Goal: Task Accomplishment & Management: Complete application form

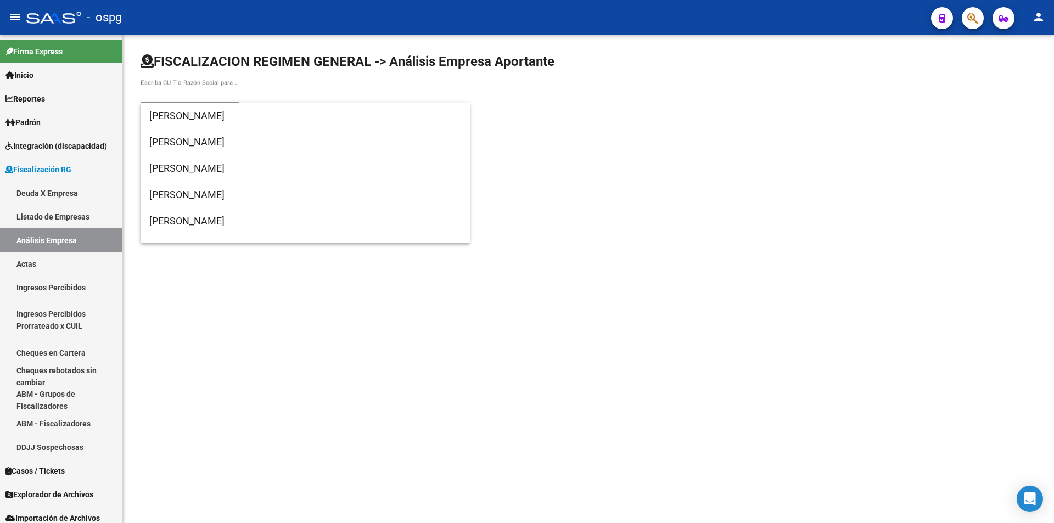
click at [551, 331] on mat-sidenav-content "FISCALIZACION REGIMEN GENERAL -> Análisis Empresa Aportante Escriba CUIT o Razó…" at bounding box center [588, 279] width 931 height 488
click at [203, 94] on input "Escriba CUIT o Razón Social para buscar" at bounding box center [190, 95] width 99 height 10
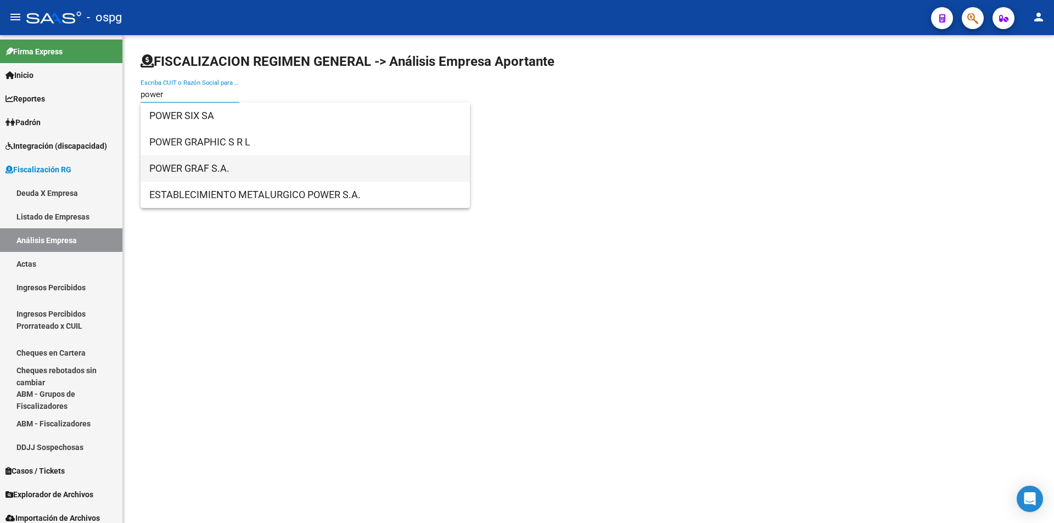
type input "power"
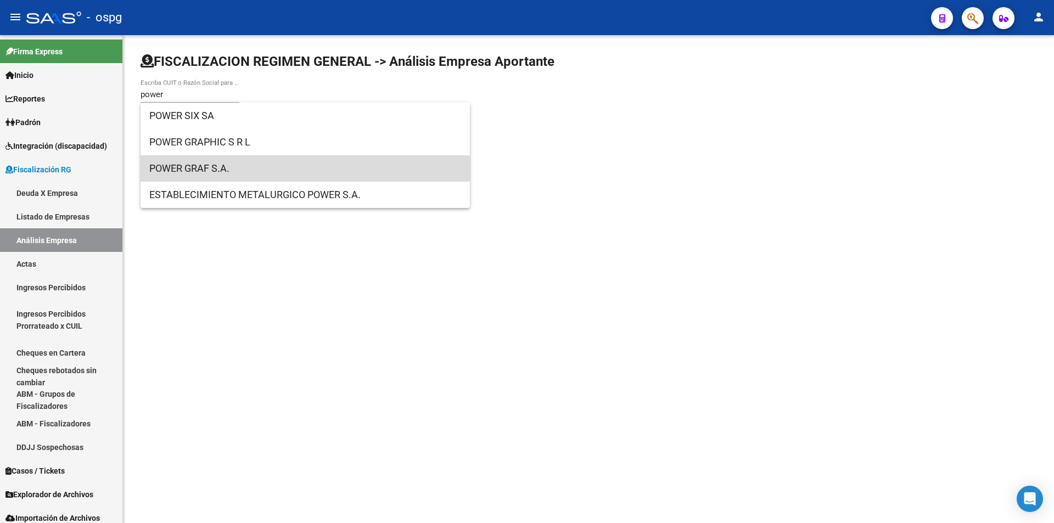
click at [211, 164] on span "POWER GRAF S.A." at bounding box center [305, 168] width 312 height 26
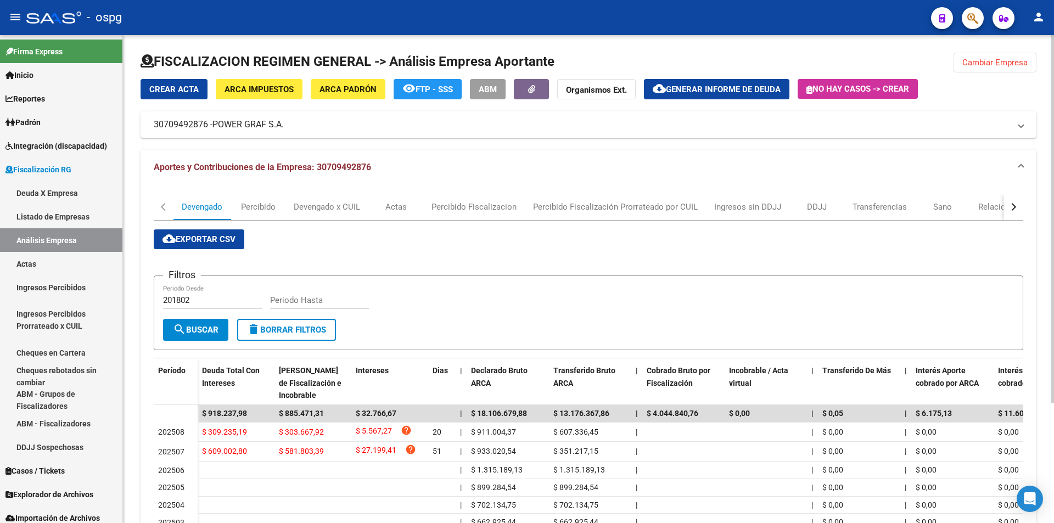
click at [158, 83] on button "Crear Acta" at bounding box center [174, 89] width 67 height 20
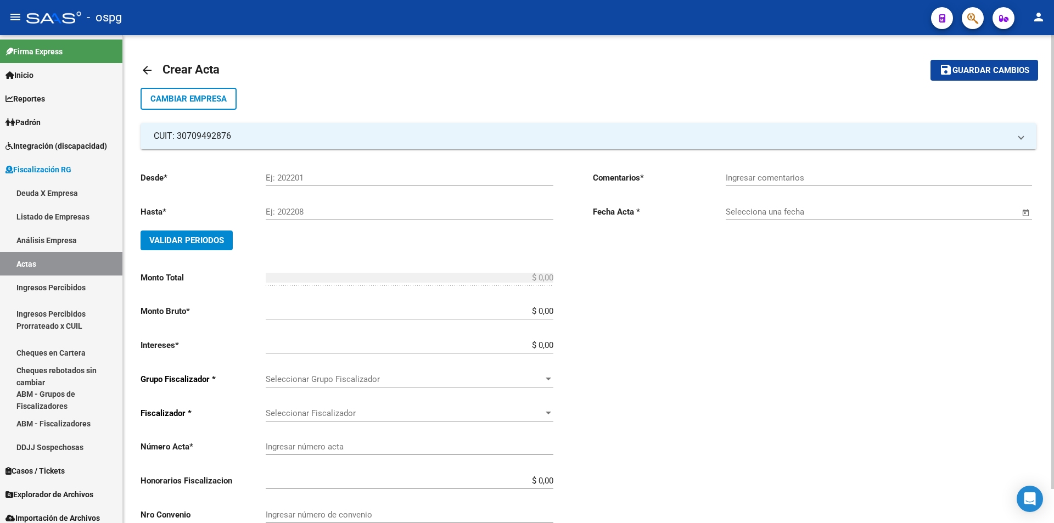
click at [375, 178] on input "Ej: 202201" at bounding box center [410, 178] width 288 height 10
type input "202504"
click at [312, 210] on input "Ej: 202208" at bounding box center [410, 212] width 288 height 10
type input "202508"
click at [206, 234] on button "Validar Periodos" at bounding box center [187, 241] width 92 height 20
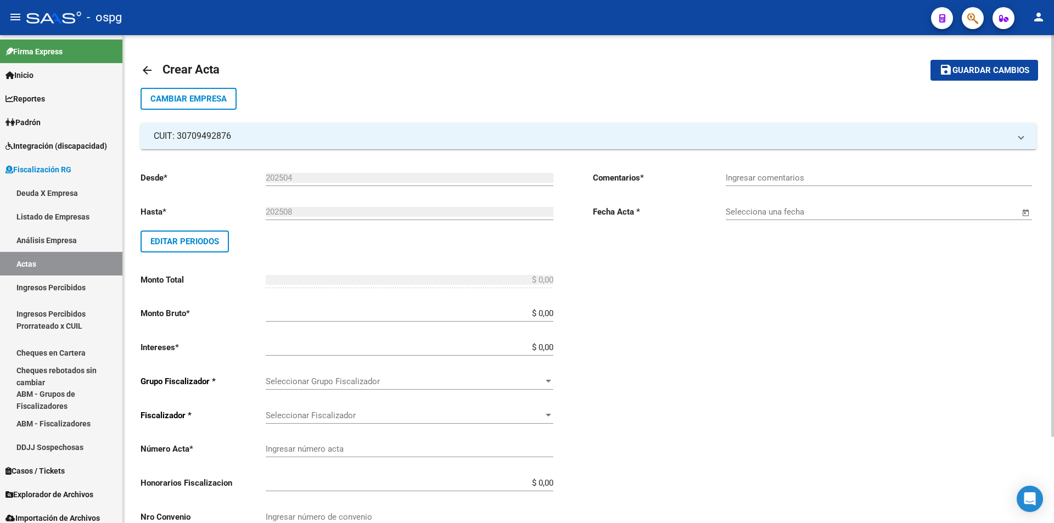
click at [732, 178] on input "Ingresar comentarios" at bounding box center [879, 178] width 306 height 10
type input "Recibo 43329"
click at [1025, 214] on span "Open calendar" at bounding box center [1026, 212] width 26 height 26
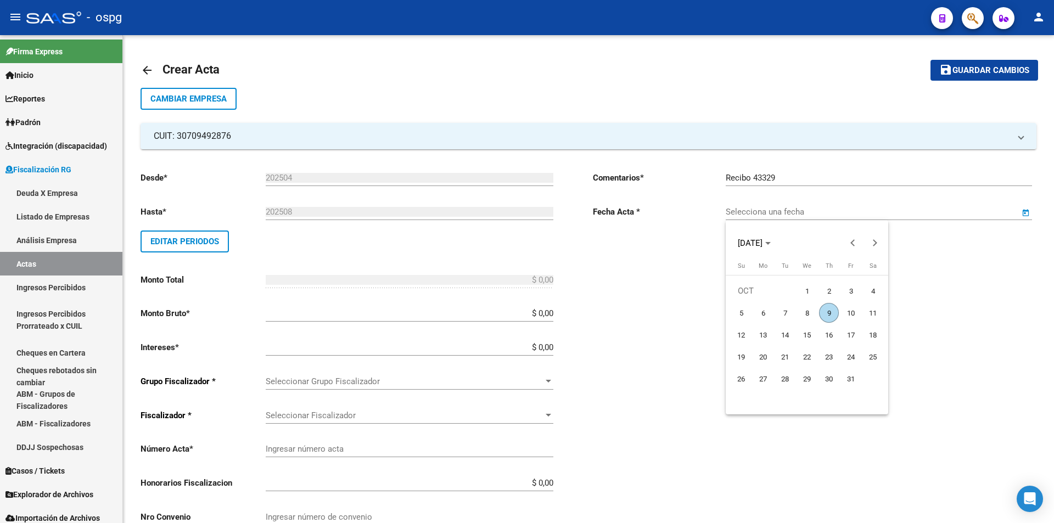
click at [828, 312] on span "9" at bounding box center [829, 313] width 20 height 20
type input "[DATE]"
click at [552, 312] on input "$ 0,00" at bounding box center [410, 314] width 288 height 10
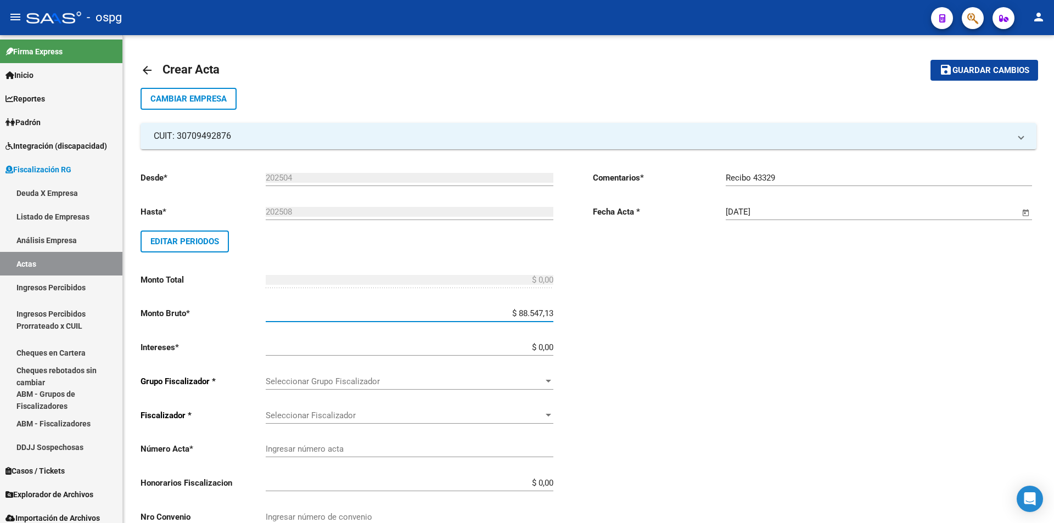
type input "$ 885.471,32"
click at [552, 345] on input "$ 0,00" at bounding box center [410, 348] width 288 height 10
type input "$ 27.896,57"
type input "$ 913.367,89"
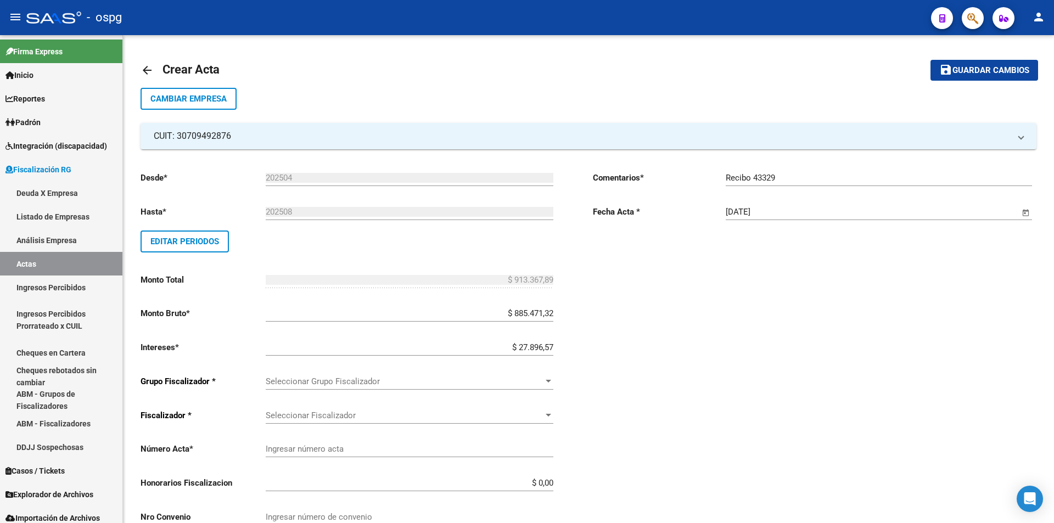
click at [590, 300] on div "Desde * 202504 Ej: 202201 Hasta * 202508 Ej: 202208 Editar Periodos Monto Total…" at bounding box center [589, 375] width 896 height 452
click at [552, 346] on input "$ 27.896,57" at bounding box center [410, 348] width 288 height 10
type input "$ 2.789,65"
type input "$ 888.260,97"
click at [552, 314] on input "$ 885.471,32" at bounding box center [410, 314] width 288 height 10
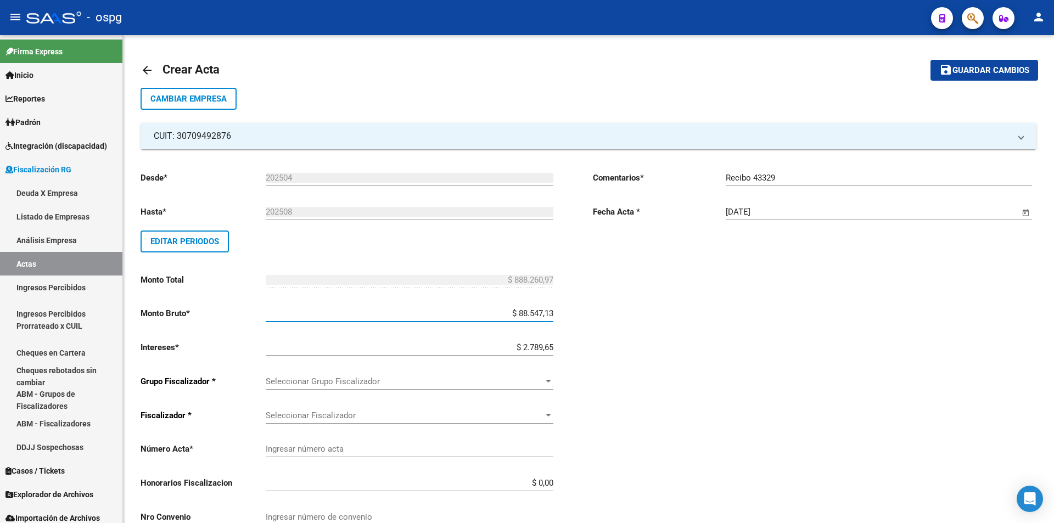
type input "$ 885.471,31"
type input "$ 888.260,96"
click at [552, 345] on input "$ 2.789,65" at bounding box center [410, 348] width 288 height 10
type input "$ 27.896,57"
type input "$ 913.367,88"
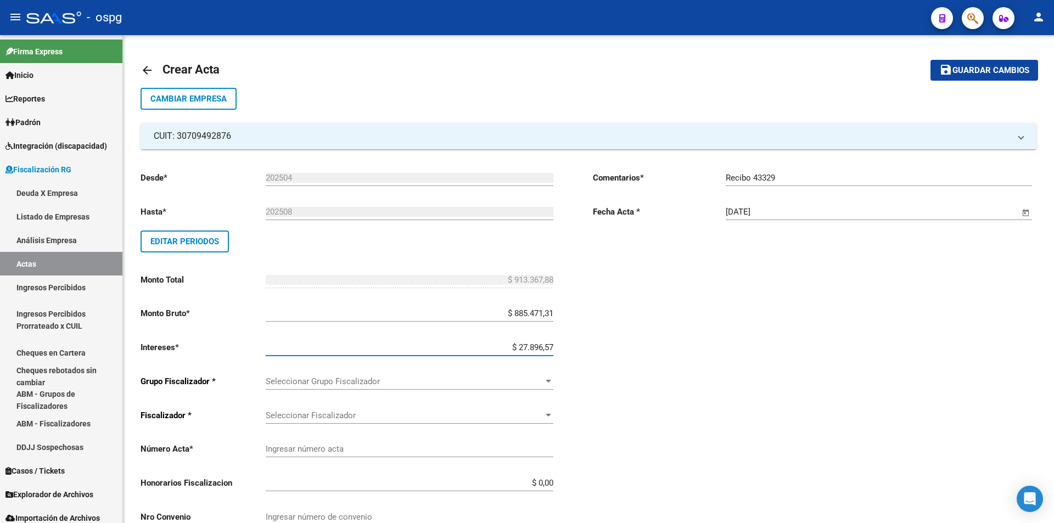
drag, startPoint x: 623, startPoint y: 312, endPoint x: 630, endPoint y: 311, distance: 7.2
click at [623, 312] on div "Comentarios * Recibo 43329 Ingresar comentarios Fecha Acta * [DATE] Selecciona …" at bounding box center [815, 382] width 444 height 439
click at [551, 385] on div at bounding box center [549, 381] width 10 height 9
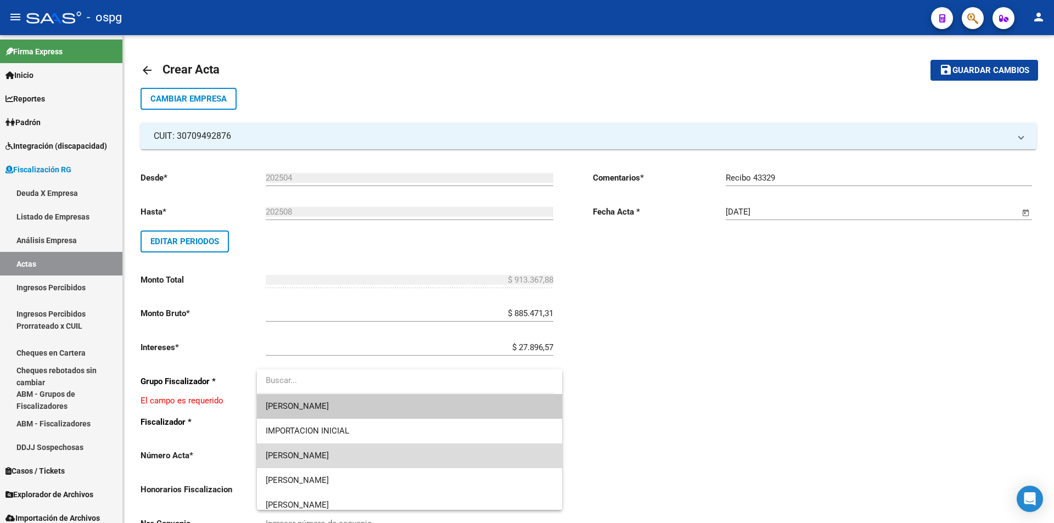
click at [508, 458] on span "[PERSON_NAME]" at bounding box center [410, 456] width 288 height 25
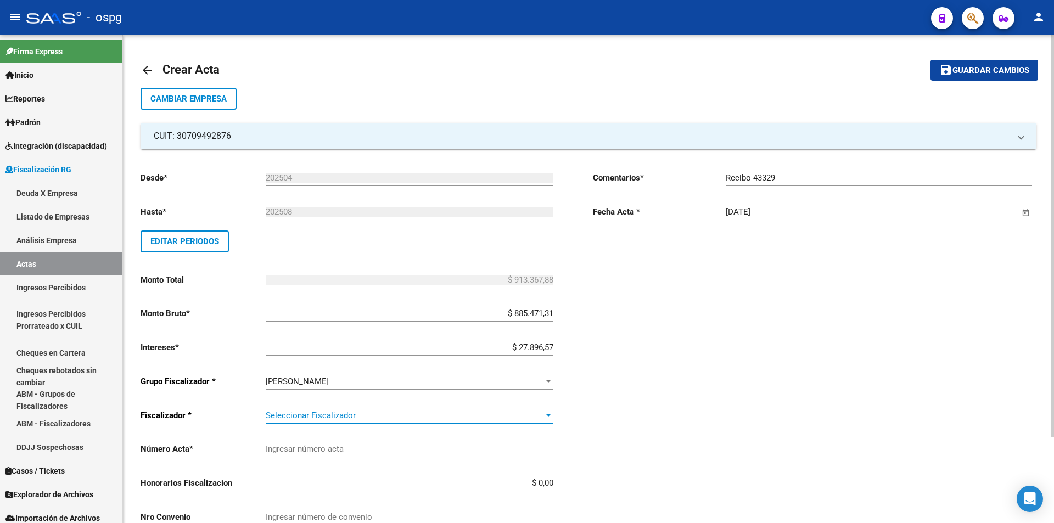
click at [548, 415] on div at bounding box center [548, 415] width 5 height 3
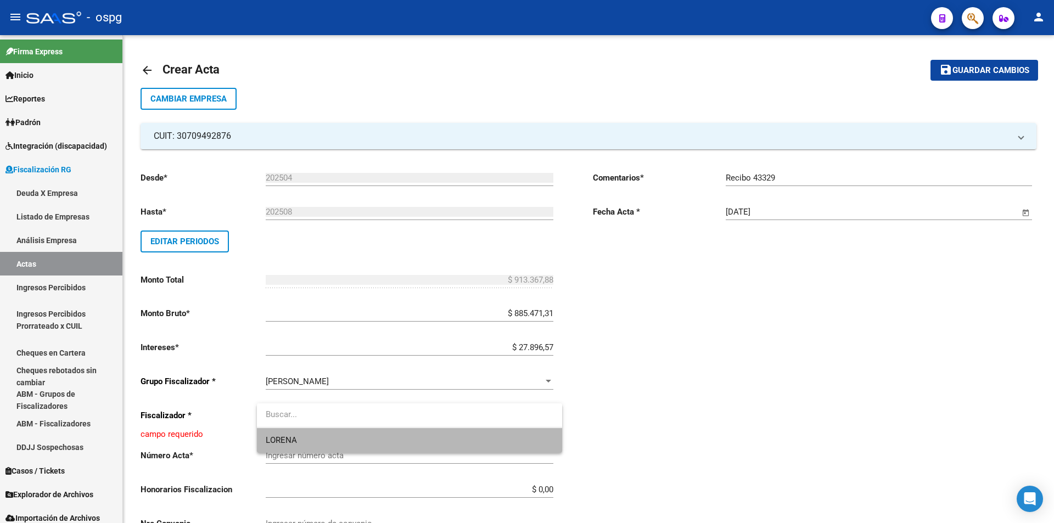
click at [522, 437] on span "LORENA" at bounding box center [410, 440] width 288 height 25
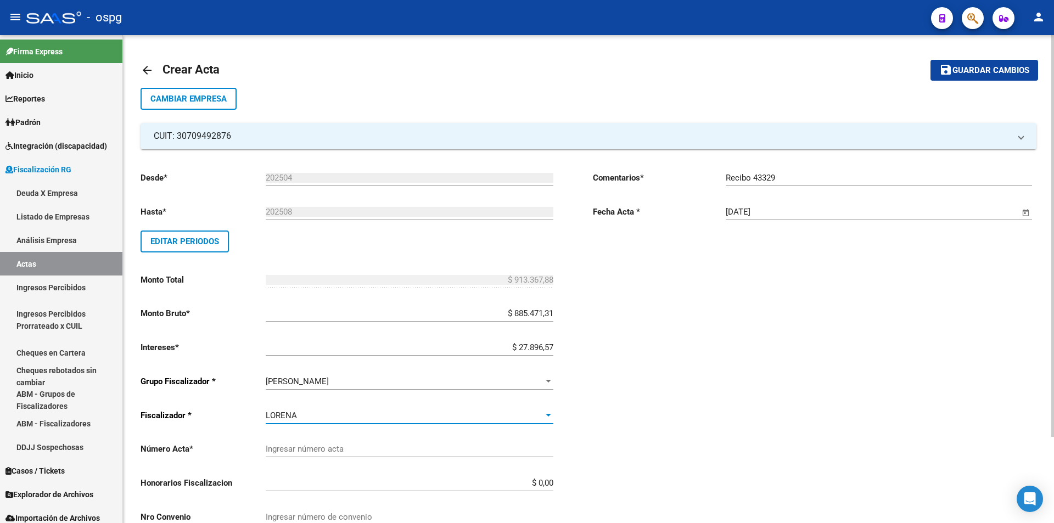
scroll to position [55, 0]
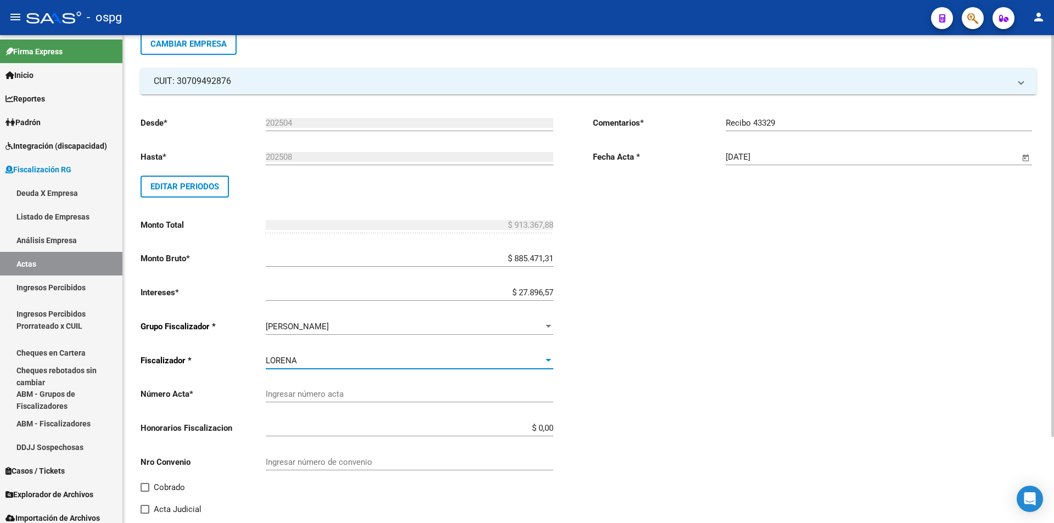
click at [453, 393] on input "Ingresar número acta" at bounding box center [410, 394] width 288 height 10
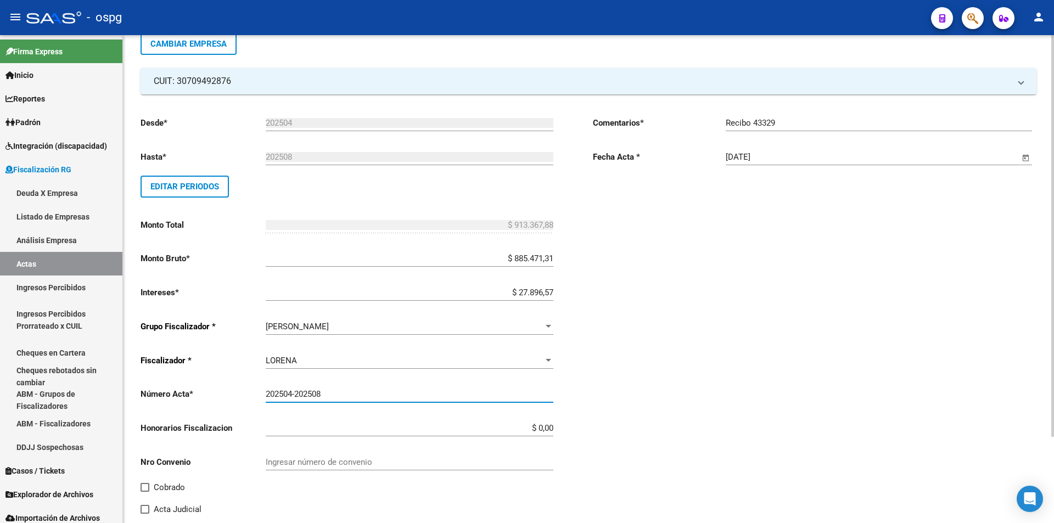
type input "202504-202508"
click at [142, 488] on span at bounding box center [145, 487] width 9 height 9
click at [144, 492] on input "Cobrado" at bounding box center [144, 492] width 1 height 1
checkbox input "true"
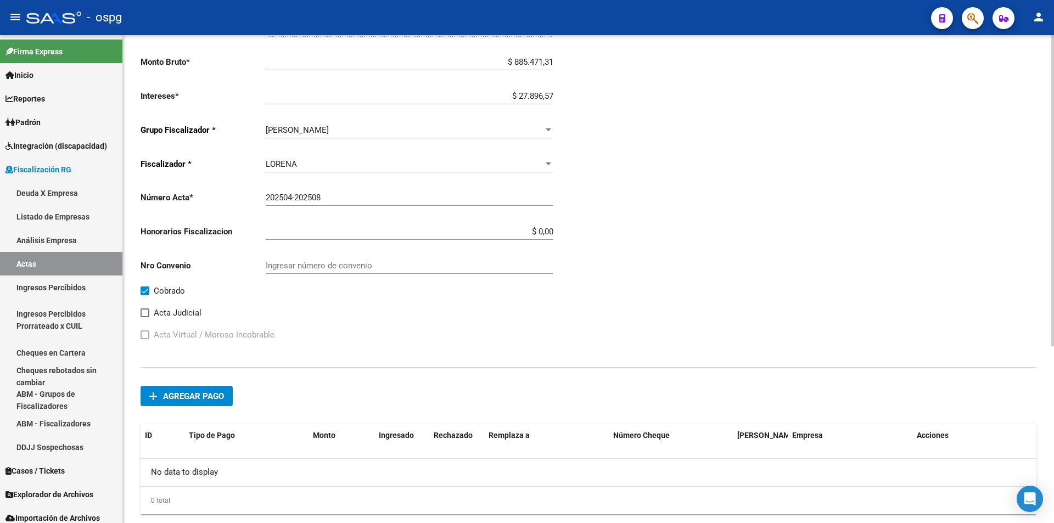
scroll to position [275, 0]
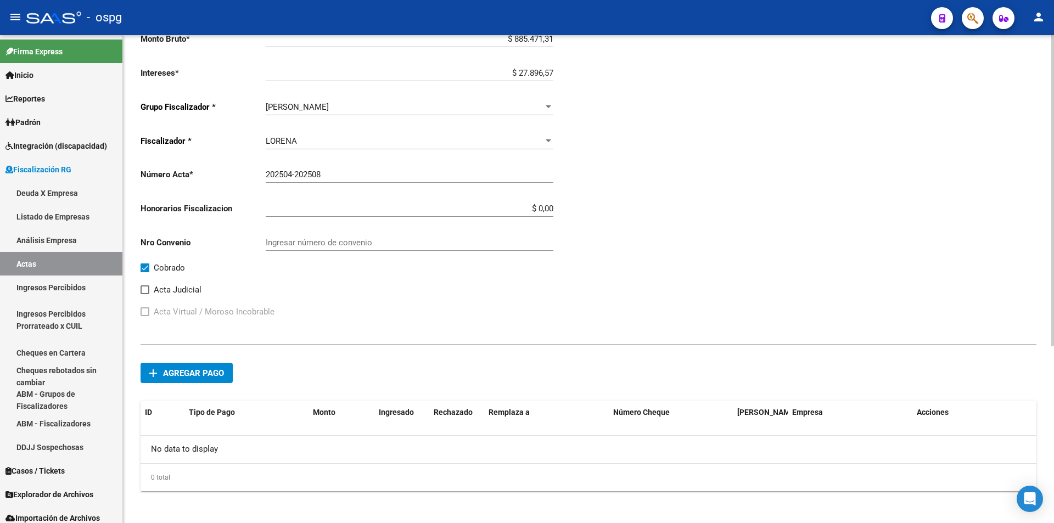
click at [201, 376] on span "Agregar pago" at bounding box center [193, 373] width 61 height 10
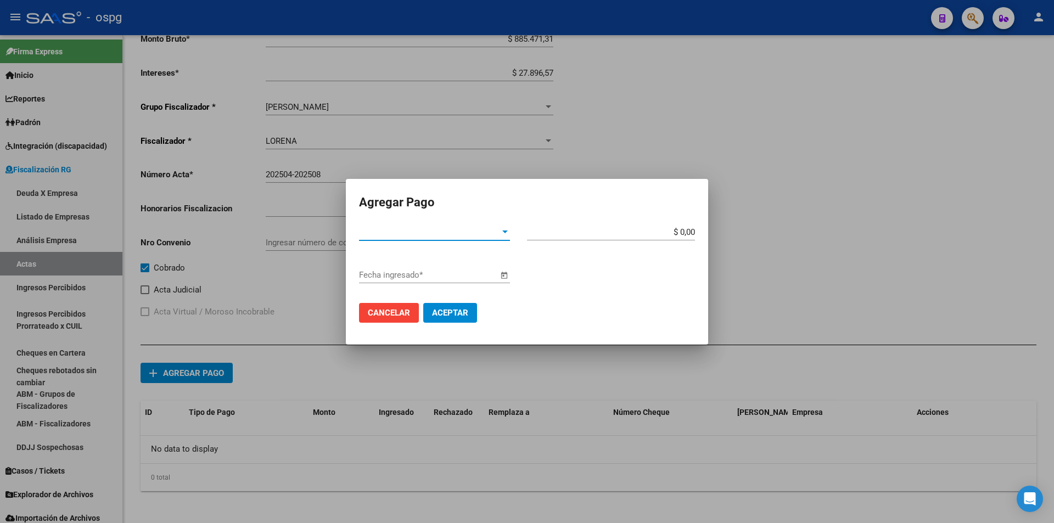
click at [507, 232] on div at bounding box center [504, 232] width 5 height 3
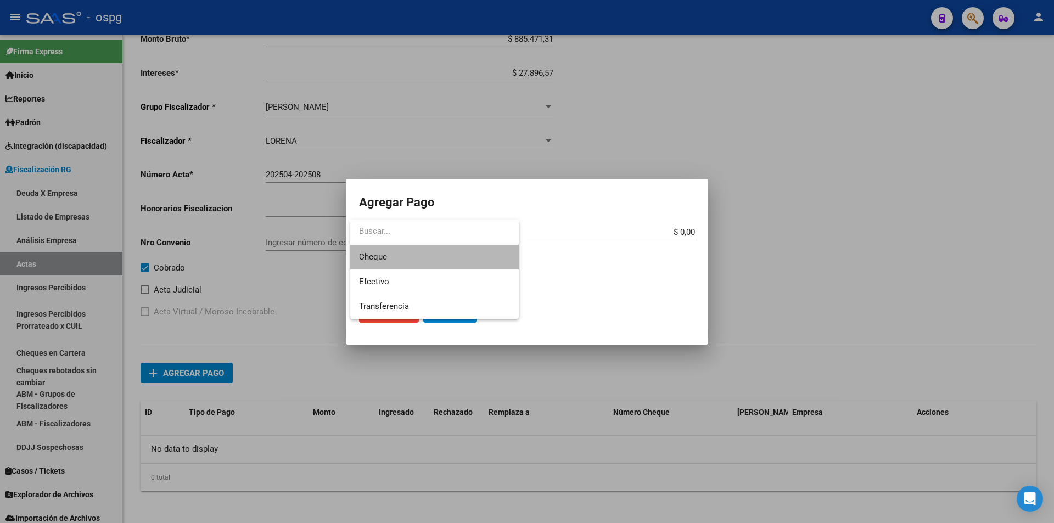
click at [479, 255] on span "Cheque" at bounding box center [434, 257] width 151 height 25
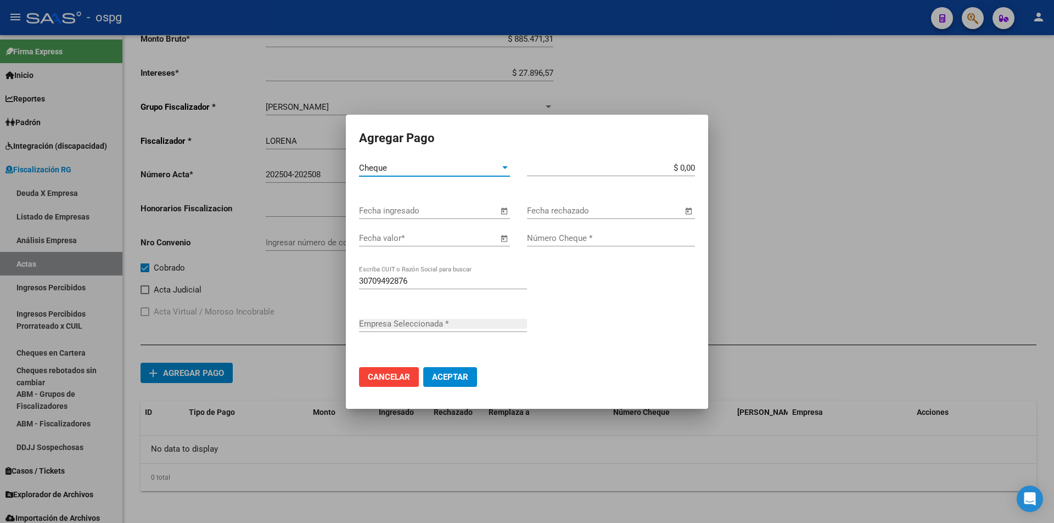
type input "POWER GRAF S.A."
click at [502, 212] on span "Open calendar" at bounding box center [504, 211] width 26 height 26
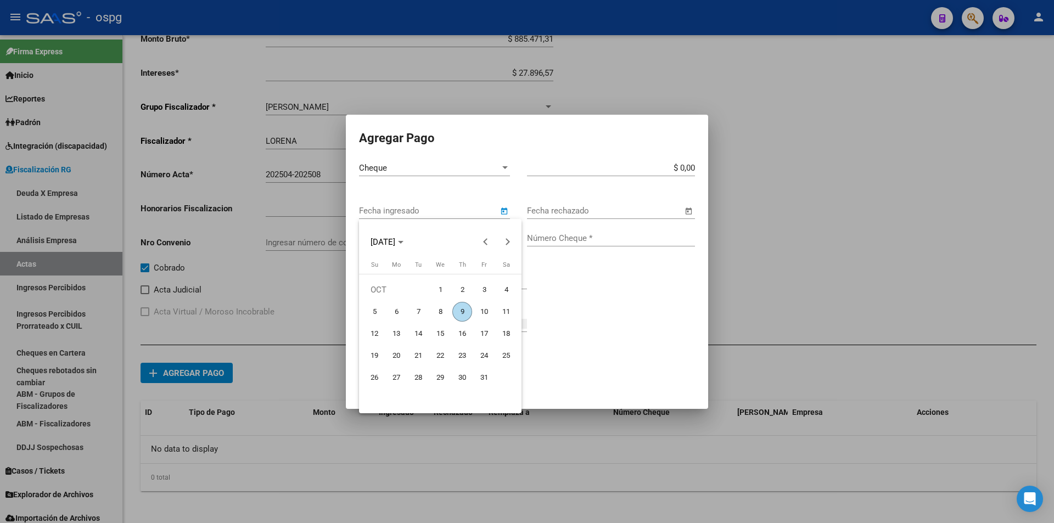
click at [416, 352] on span "21" at bounding box center [419, 356] width 20 height 20
type input "[DATE]"
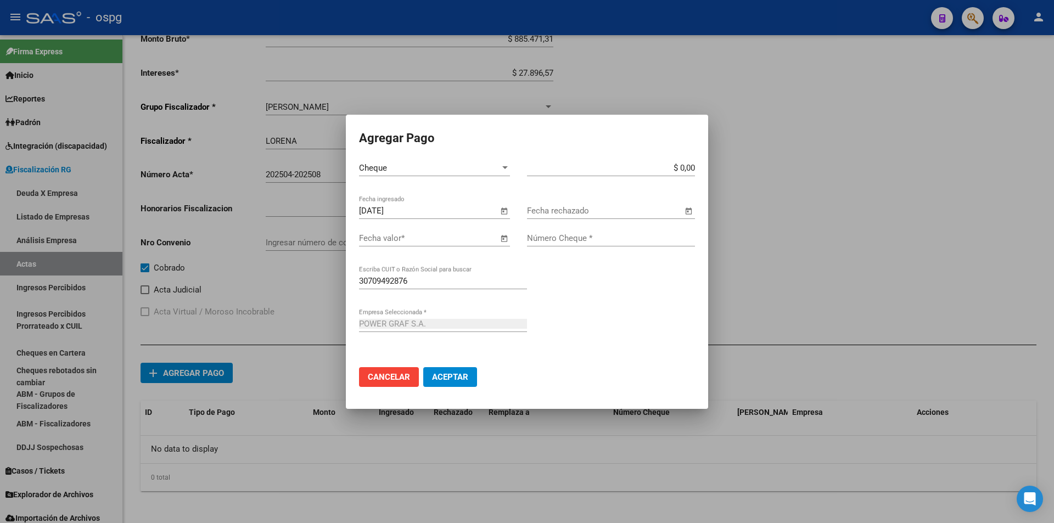
click at [506, 236] on span "Open calendar" at bounding box center [504, 239] width 26 height 26
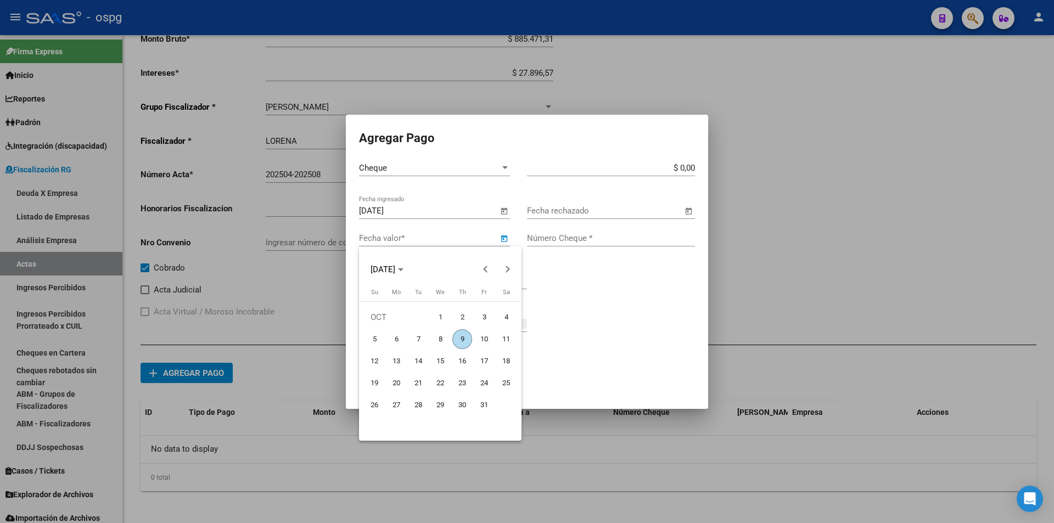
click at [420, 379] on span "21" at bounding box center [419, 383] width 20 height 20
type input "[DATE]"
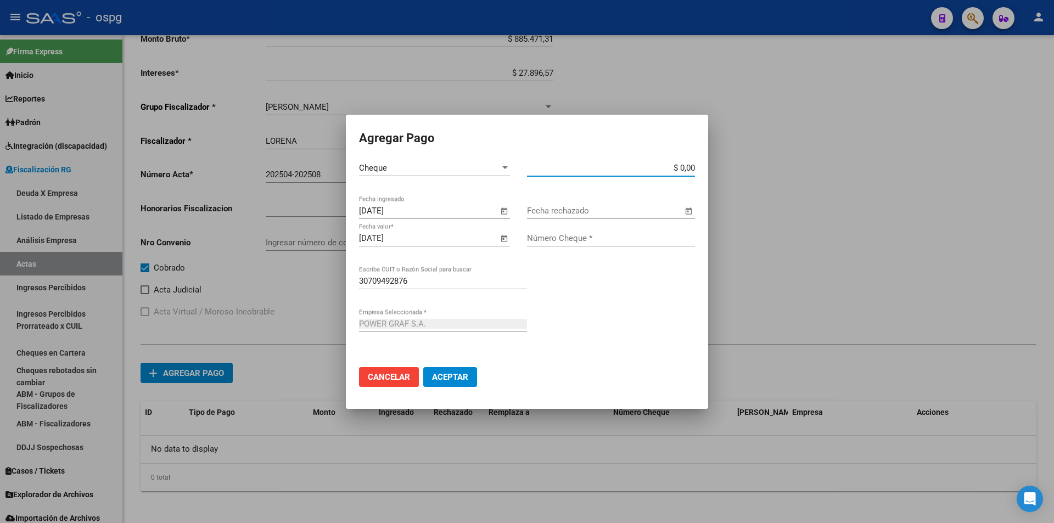
click at [694, 165] on input "$ 0,00" at bounding box center [611, 168] width 168 height 10
type input "$ 456.683,94"
click at [627, 241] on input "Número Cheque *" at bounding box center [611, 238] width 168 height 10
type input "58561987"
click at [448, 375] on span "Aceptar" at bounding box center [450, 377] width 36 height 10
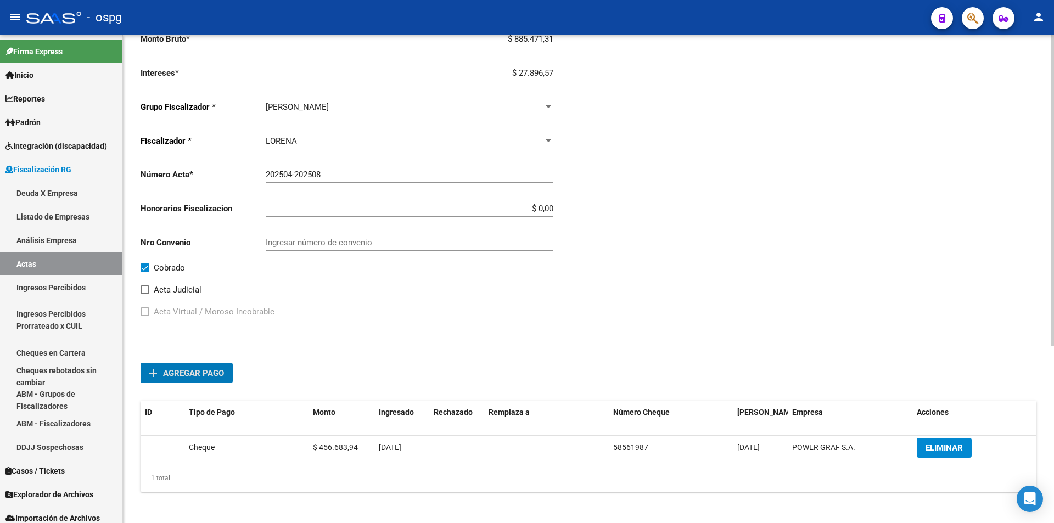
click at [210, 375] on span "Agregar pago" at bounding box center [193, 373] width 61 height 10
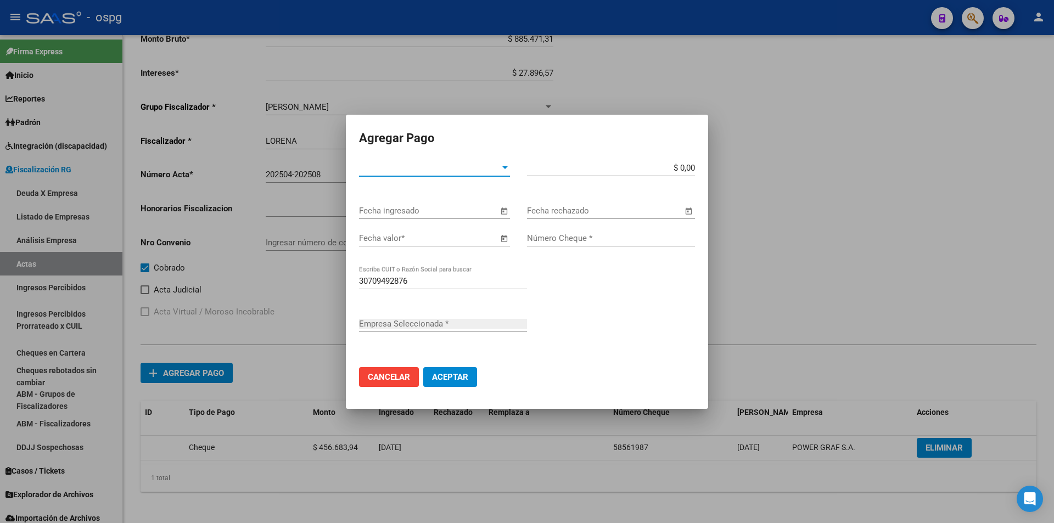
type input "POWER GRAF S.A."
click at [506, 171] on div at bounding box center [505, 168] width 10 height 9
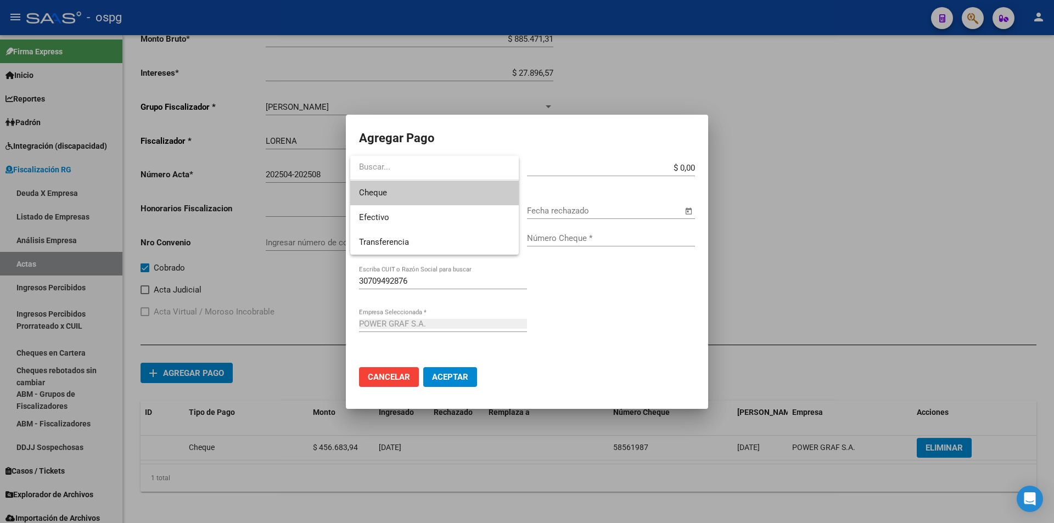
click at [488, 185] on span "Cheque" at bounding box center [434, 193] width 151 height 25
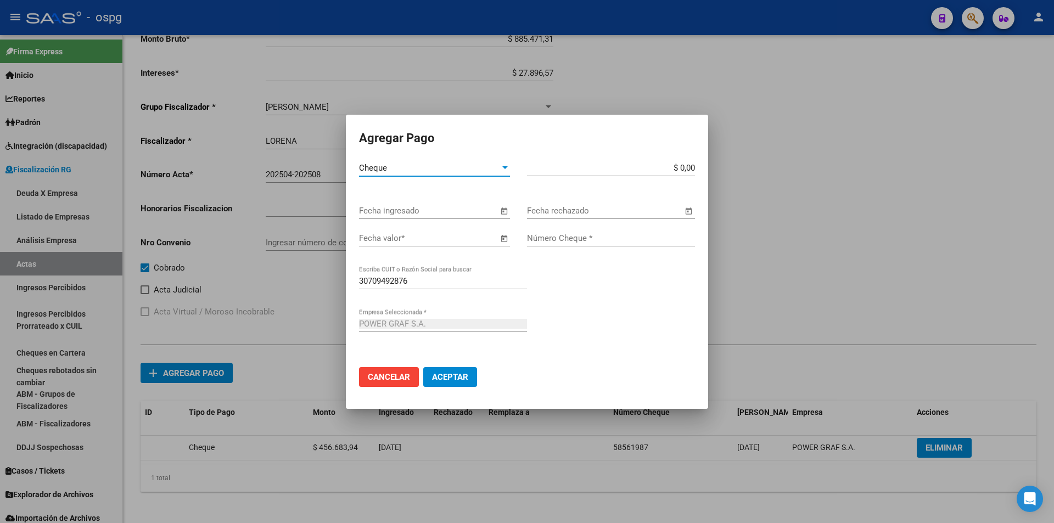
click at [505, 206] on span "Open calendar" at bounding box center [504, 211] width 26 height 26
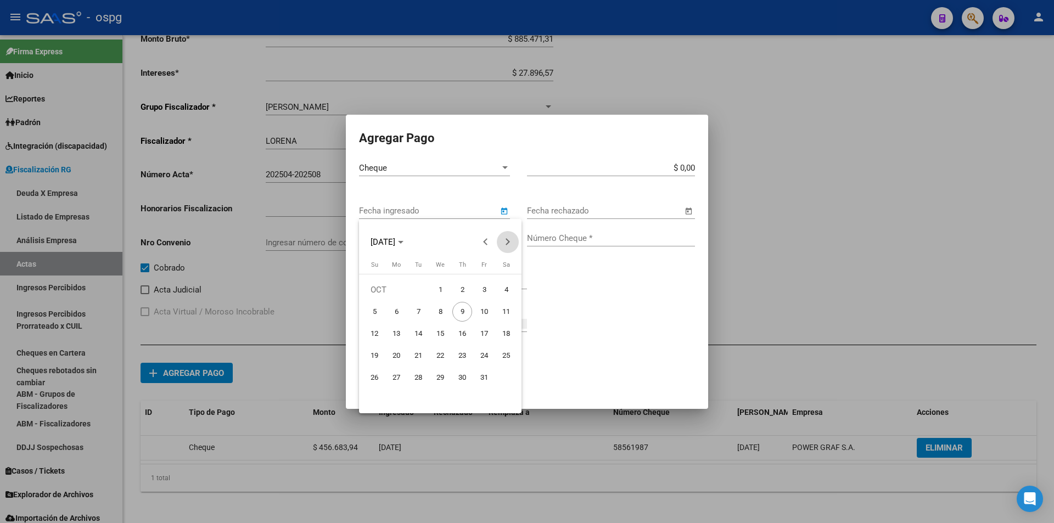
click at [500, 241] on span "Next month" at bounding box center [508, 242] width 22 height 22
click at [483, 350] on span "21" at bounding box center [484, 356] width 20 height 20
type input "[DATE]"
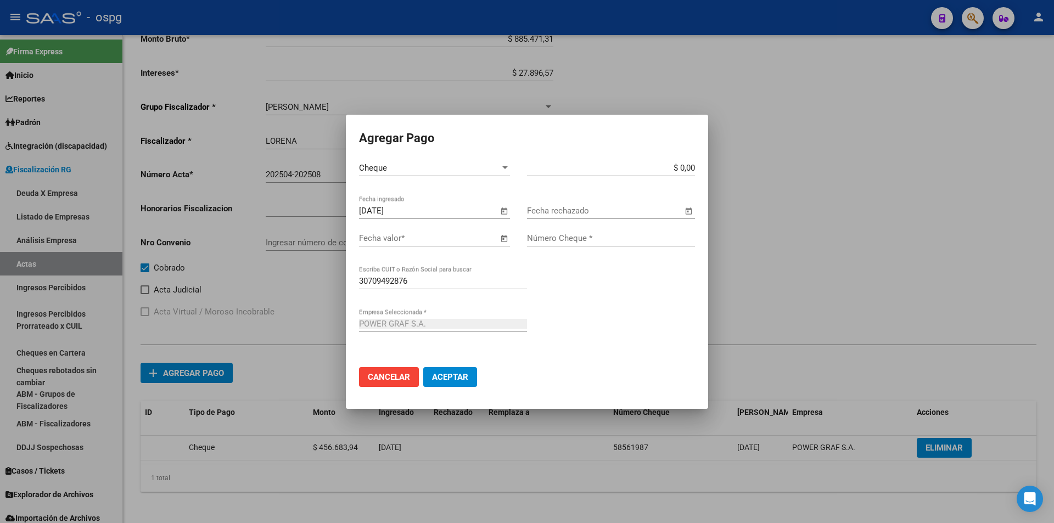
click at [499, 238] on span "Open calendar" at bounding box center [504, 239] width 26 height 26
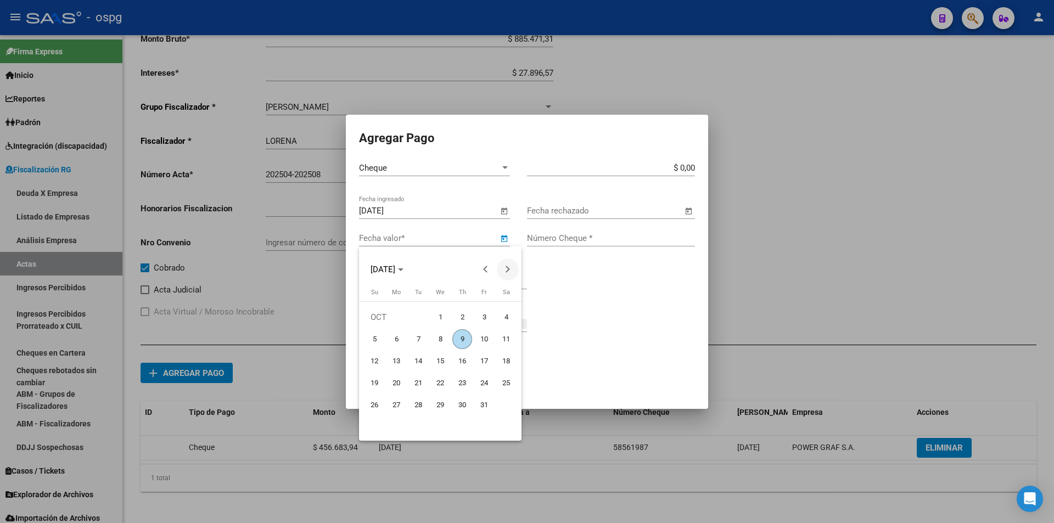
click at [501, 266] on span "Next month" at bounding box center [508, 270] width 22 height 22
click at [483, 385] on span "21" at bounding box center [484, 383] width 20 height 20
type input "[DATE]"
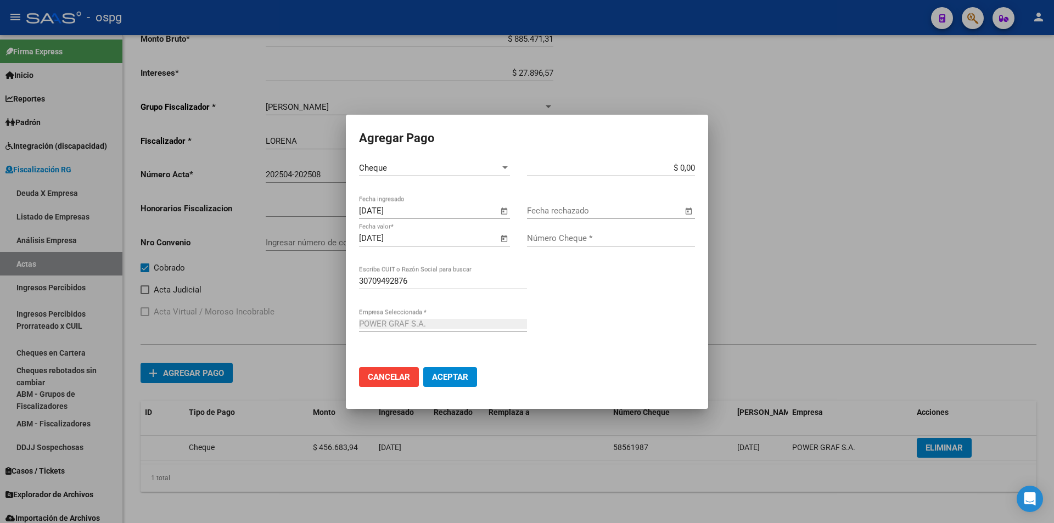
click at [695, 164] on input "$ 0,00" at bounding box center [611, 168] width 168 height 10
type input "$ 456.683,94"
click at [603, 243] on input "Número Cheque *" at bounding box center [611, 238] width 168 height 10
type input "58561988"
click at [468, 372] on span "Aceptar" at bounding box center [450, 377] width 36 height 10
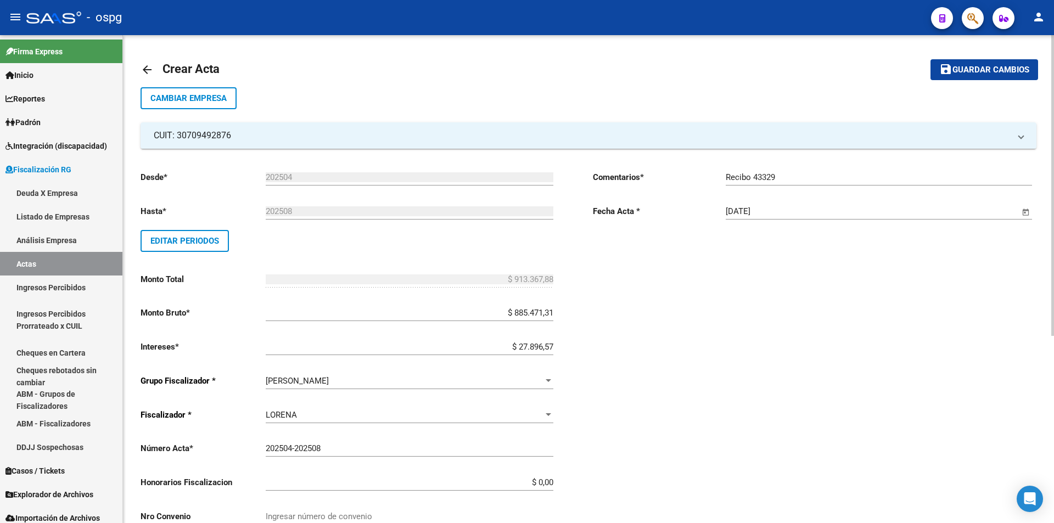
scroll to position [0, 0]
click at [1008, 69] on span "Guardar cambios" at bounding box center [991, 71] width 77 height 10
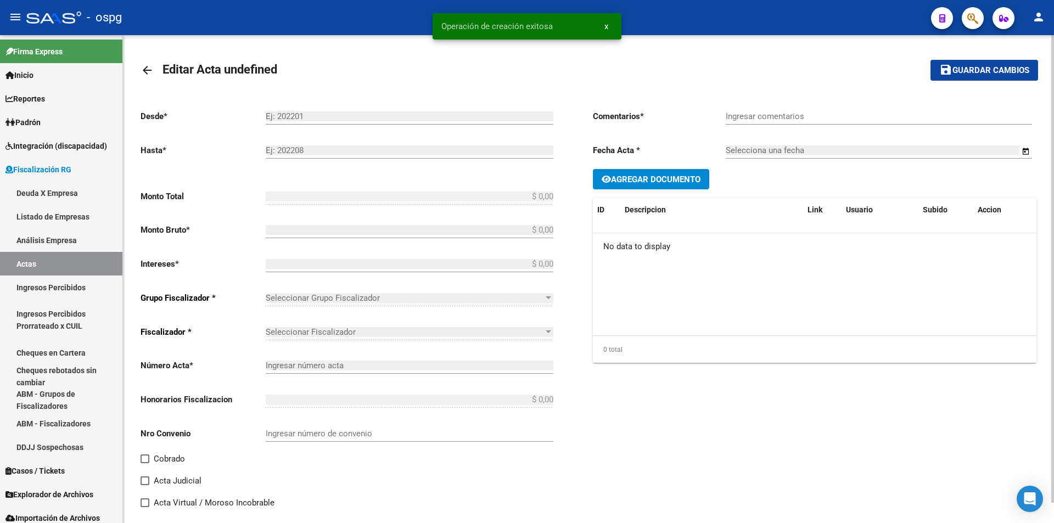
type input "202504"
type input "202508"
type input "$ 913.367,88"
type input "$ 885.471,31"
type input "$ 27.896,57"
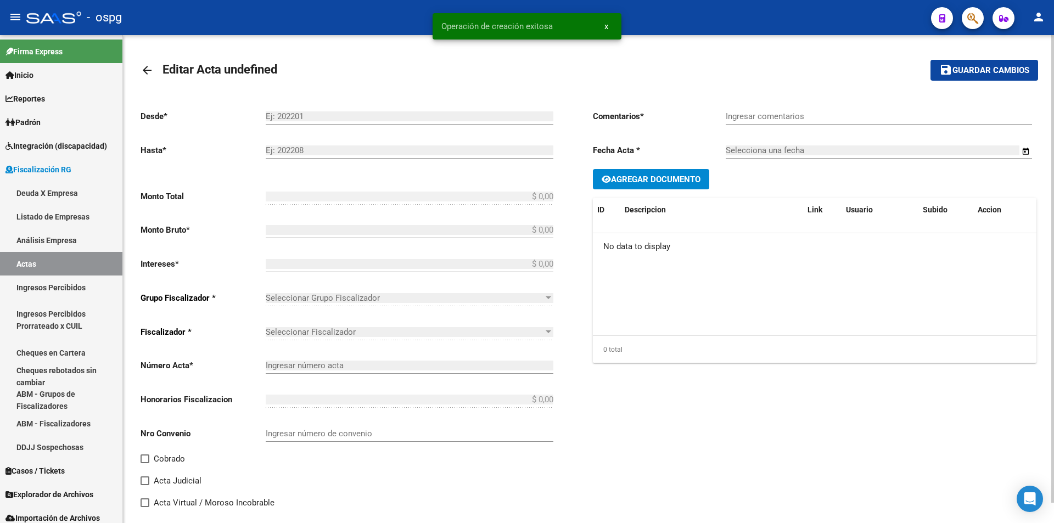
type input "202504-202508"
checkbox input "true"
type input "Recibo 43329"
type input "[DATE]"
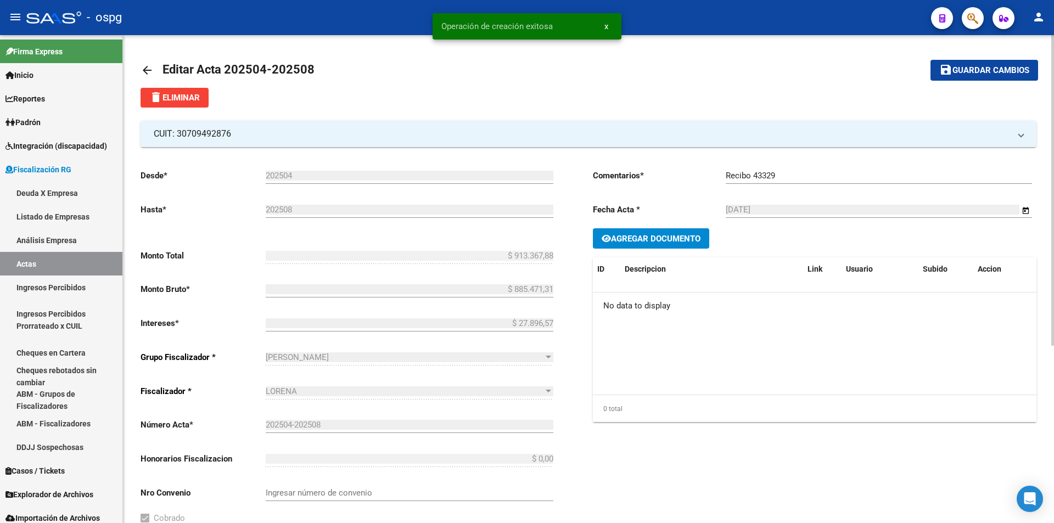
click at [671, 236] on span "Agregar Documento" at bounding box center [656, 239] width 90 height 10
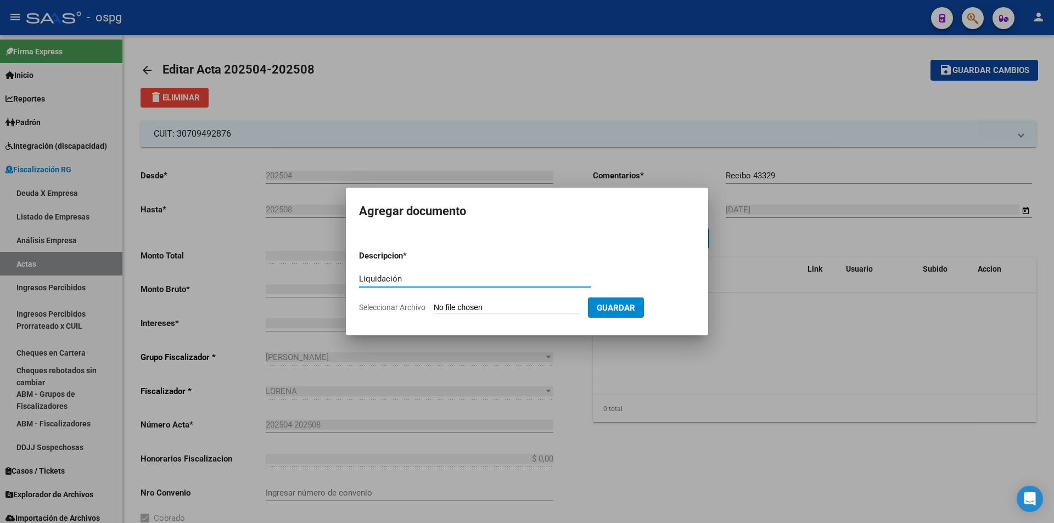
type input "Liquidación"
click at [507, 306] on input "Seleccionar Archivo" at bounding box center [507, 308] width 146 height 10
type input "C:\fakepath\Power Graf S.A.pdf"
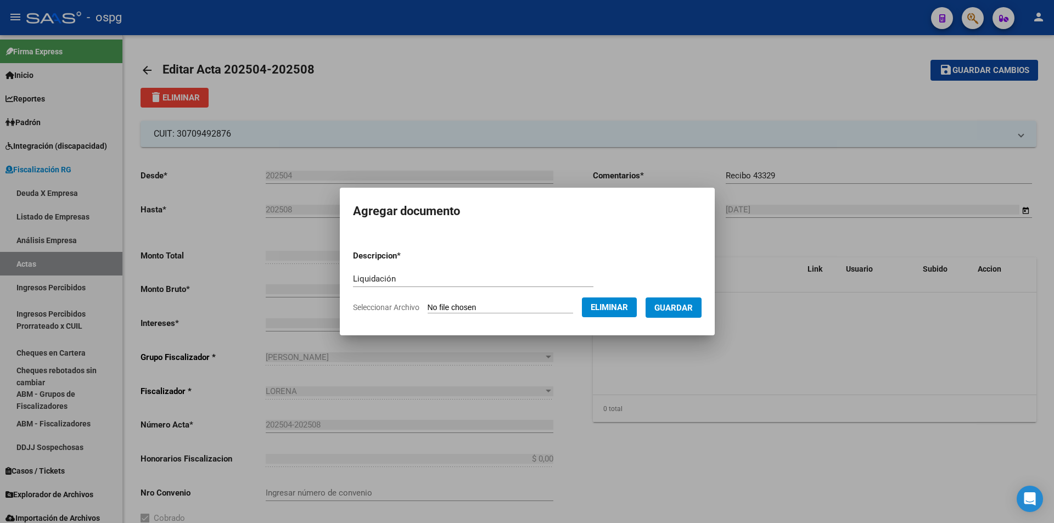
click at [676, 304] on span "Guardar" at bounding box center [674, 308] width 38 height 10
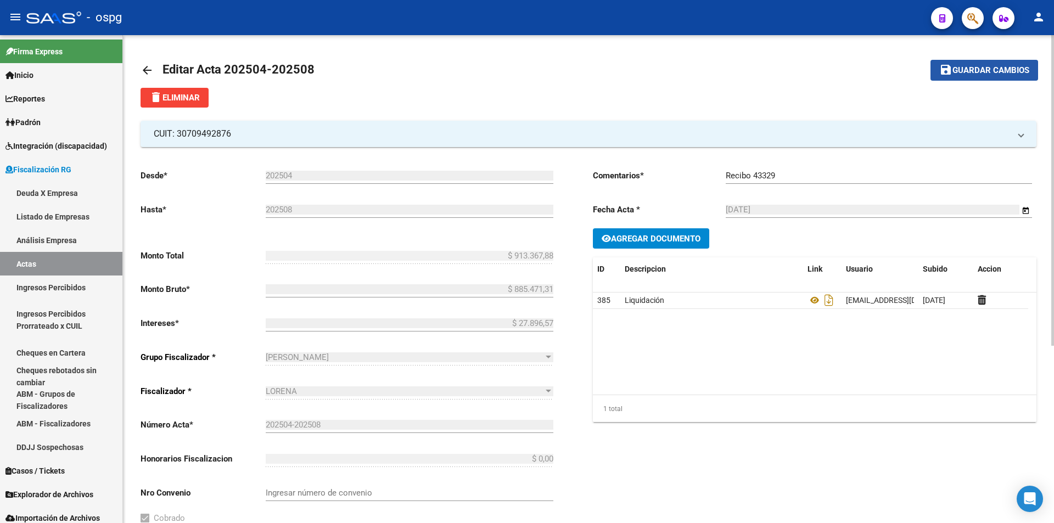
click at [1000, 74] on span "Guardar cambios" at bounding box center [991, 71] width 77 height 10
click at [65, 240] on link "Análisis Empresa" at bounding box center [61, 240] width 122 height 24
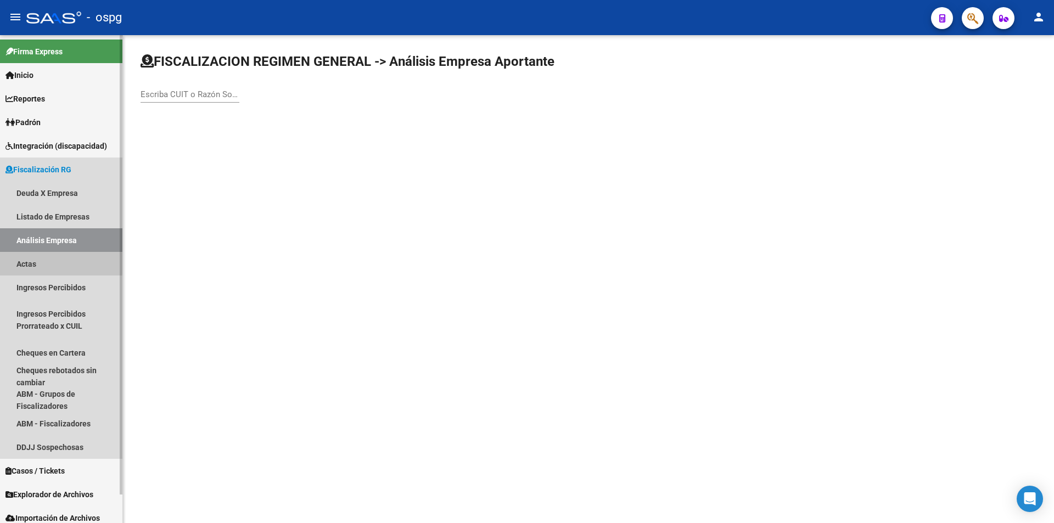
click at [49, 262] on link "Actas" at bounding box center [61, 264] width 122 height 24
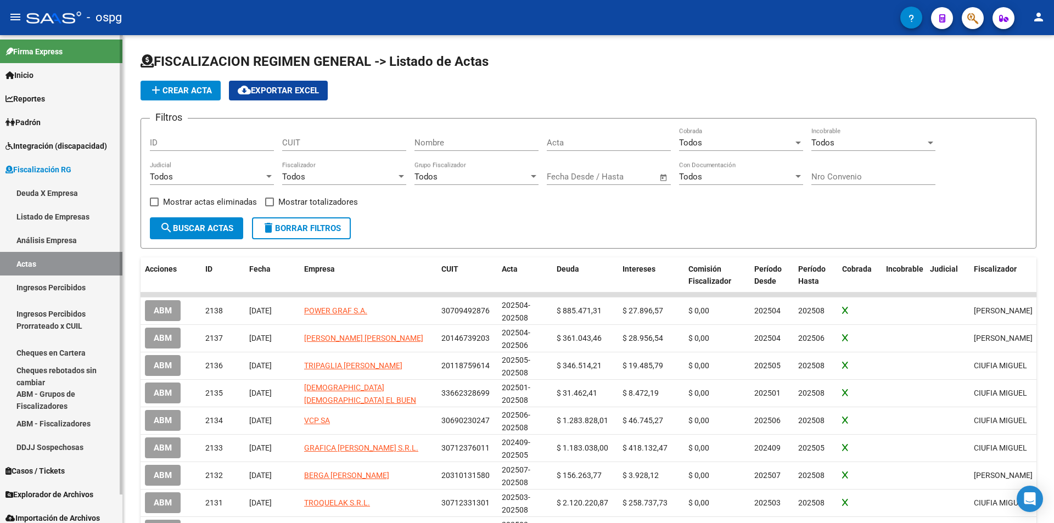
click at [61, 241] on link "Análisis Empresa" at bounding box center [61, 240] width 122 height 24
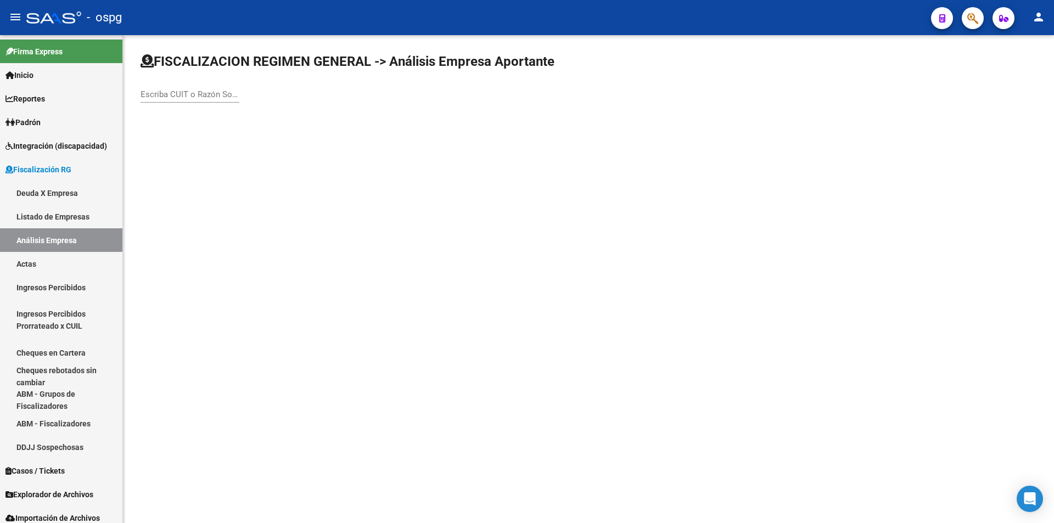
click at [191, 92] on input "Escriba CUIT o Razón Social para buscar" at bounding box center [190, 95] width 99 height 10
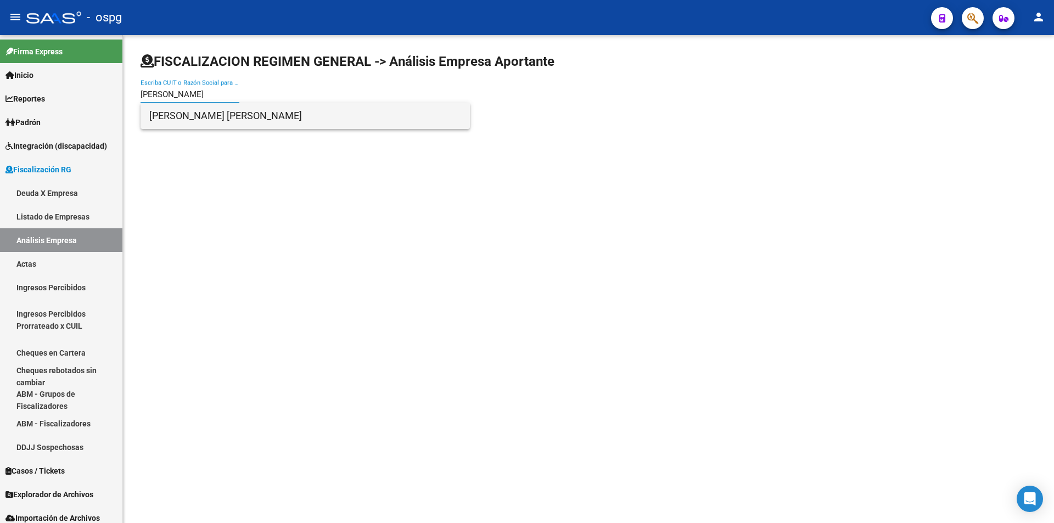
type input "[PERSON_NAME]"
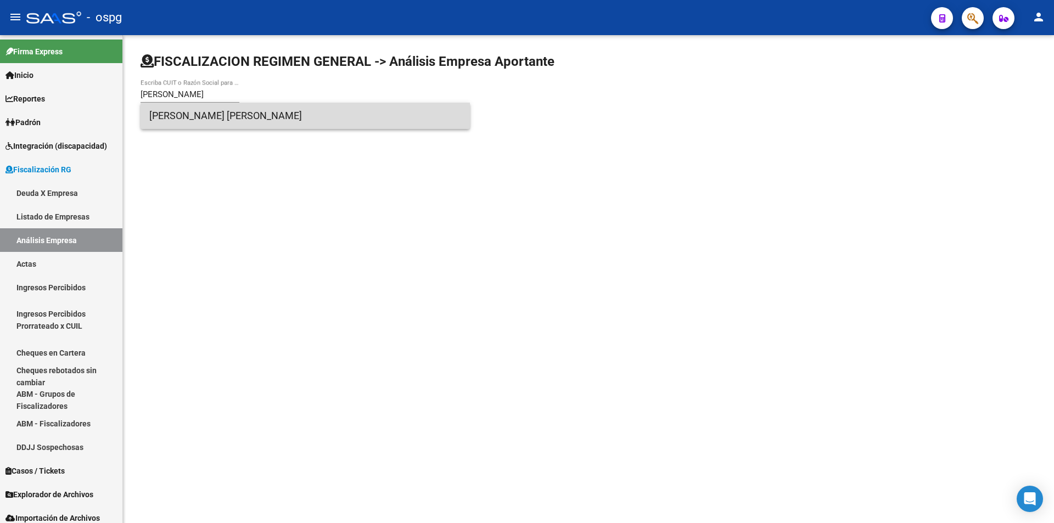
click at [195, 111] on span "[PERSON_NAME] [PERSON_NAME]" at bounding box center [305, 116] width 312 height 26
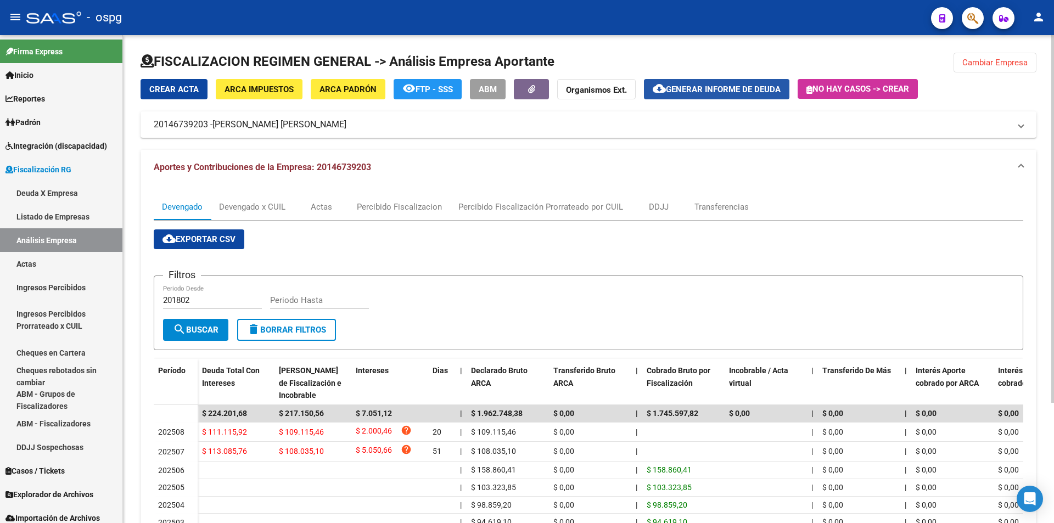
click at [731, 95] on button "cloud_download Generar informe de deuda" at bounding box center [717, 89] width 146 height 20
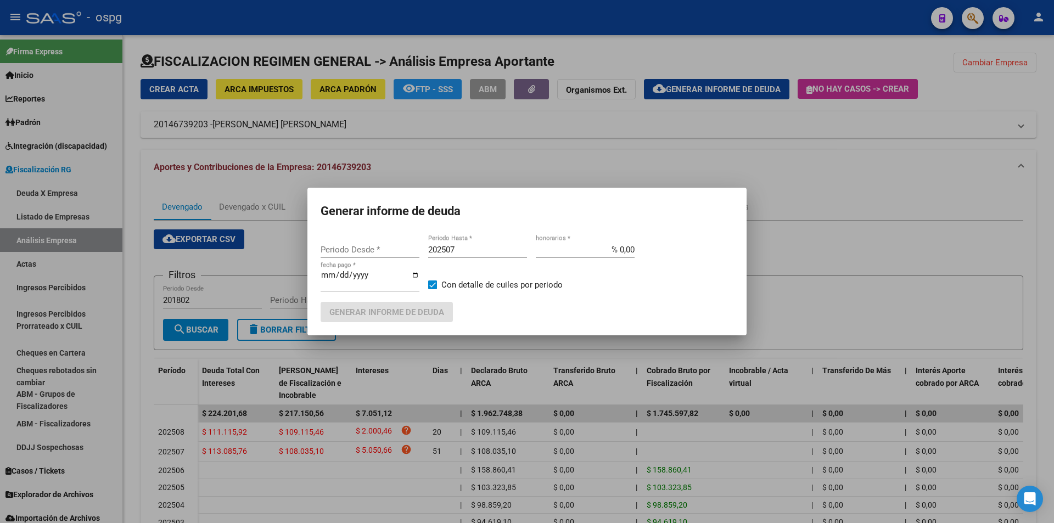
type input "202507"
click at [472, 251] on input "202507" at bounding box center [477, 250] width 99 height 10
type input "202508"
click at [434, 281] on span at bounding box center [432, 285] width 9 height 9
click at [433, 289] on input "Con detalle de cuiles por periodo" at bounding box center [432, 289] width 1 height 1
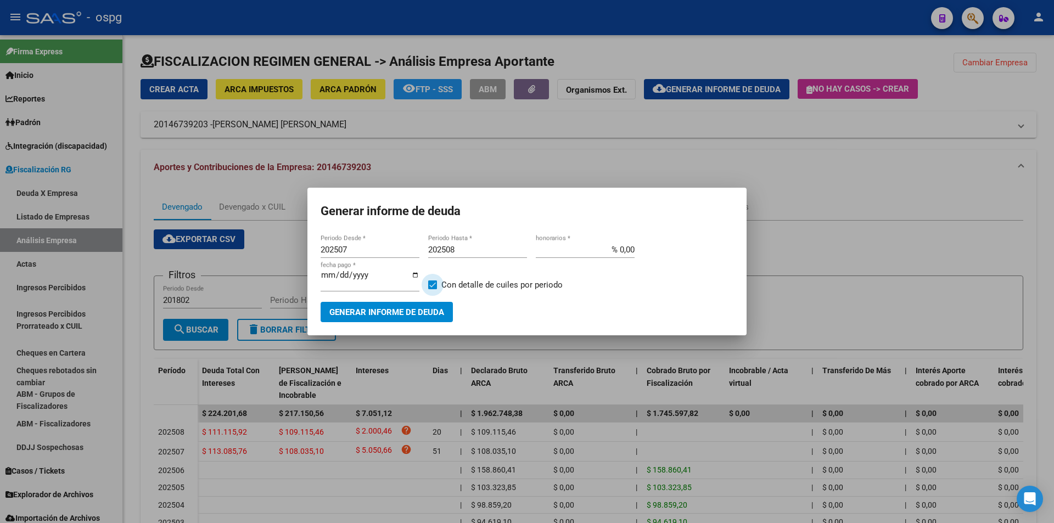
checkbox input "false"
click at [420, 313] on span "Generar informe de deuda" at bounding box center [386, 312] width 115 height 10
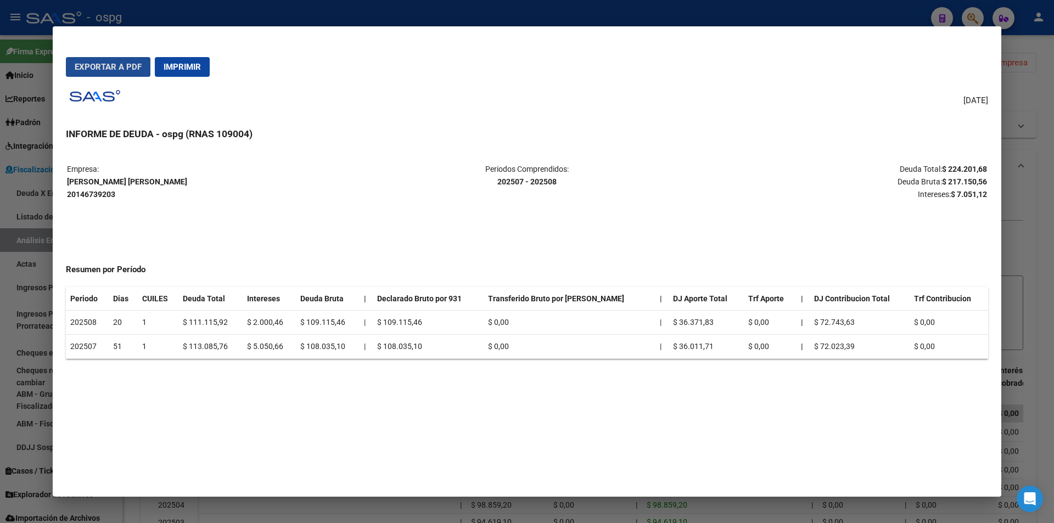
click at [115, 64] on span "Exportar a PDF" at bounding box center [108, 67] width 67 height 10
click at [647, 139] on h3 "INFORME DE DEUDA - ospg (RNAS 109004)" at bounding box center [527, 134] width 922 height 14
click at [1052, 259] on div at bounding box center [527, 261] width 1054 height 523
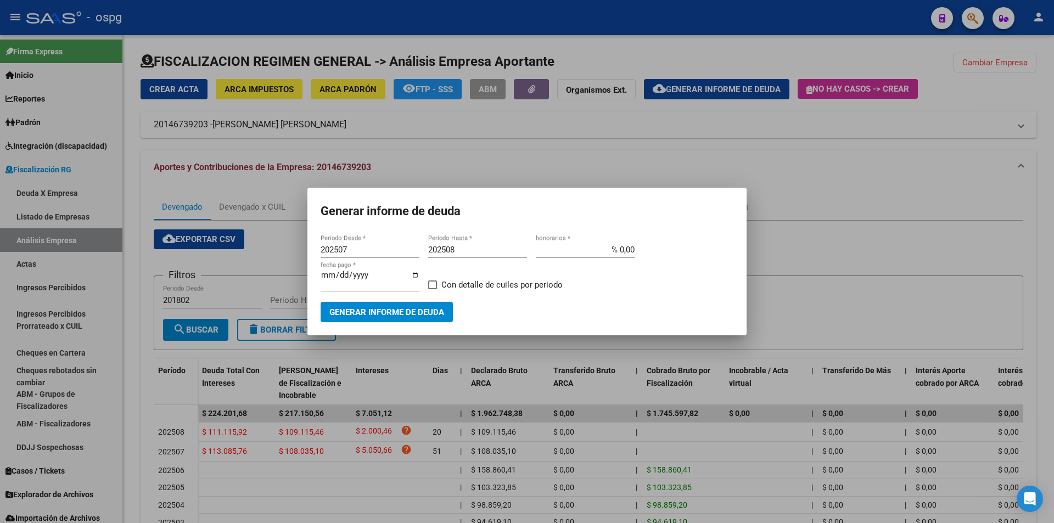
click at [1048, 185] on div at bounding box center [527, 261] width 1054 height 523
